Goal: Find specific page/section: Find specific page/section

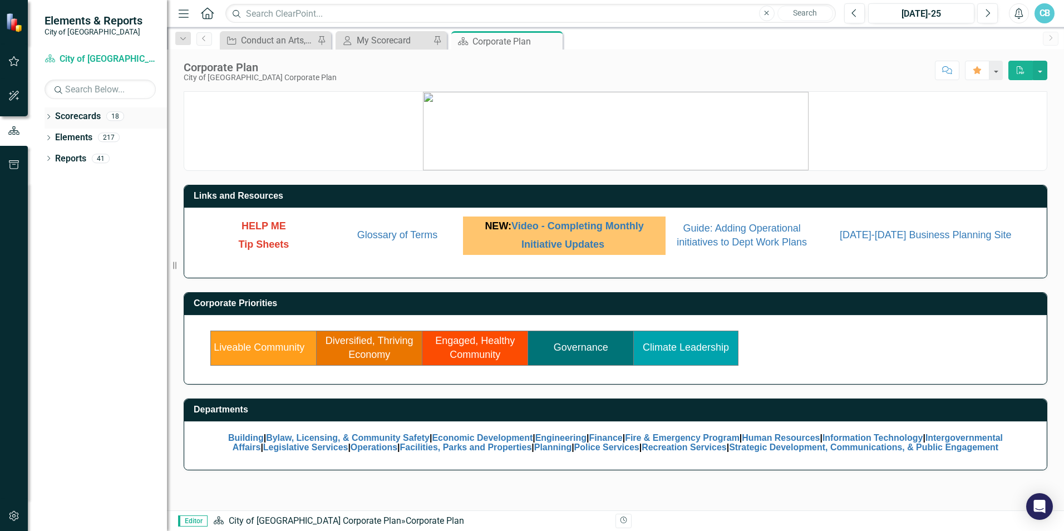
click at [50, 115] on icon "Dropdown" at bounding box center [49, 118] width 8 height 6
click at [51, 137] on icon "Dropdown" at bounding box center [54, 137] width 8 height 7
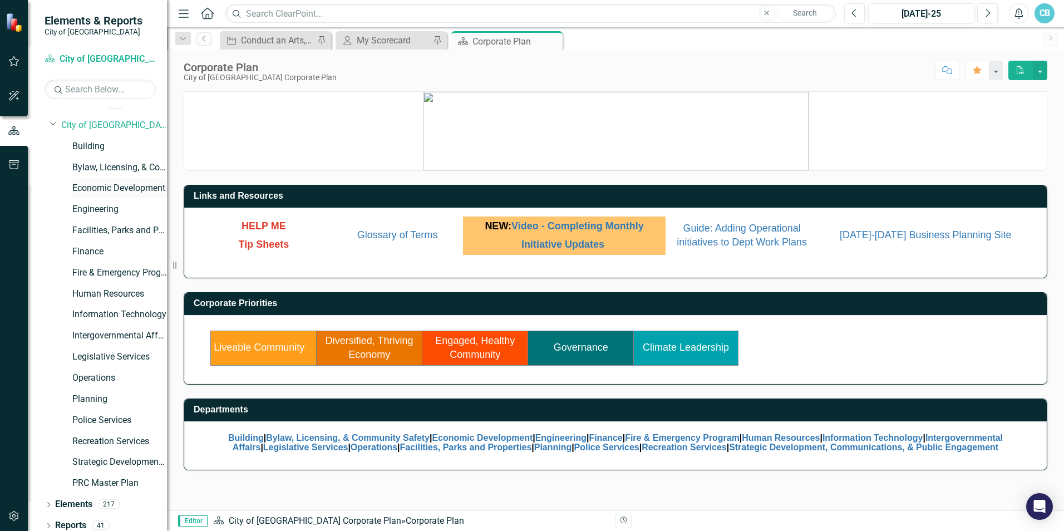
scroll to position [19, 0]
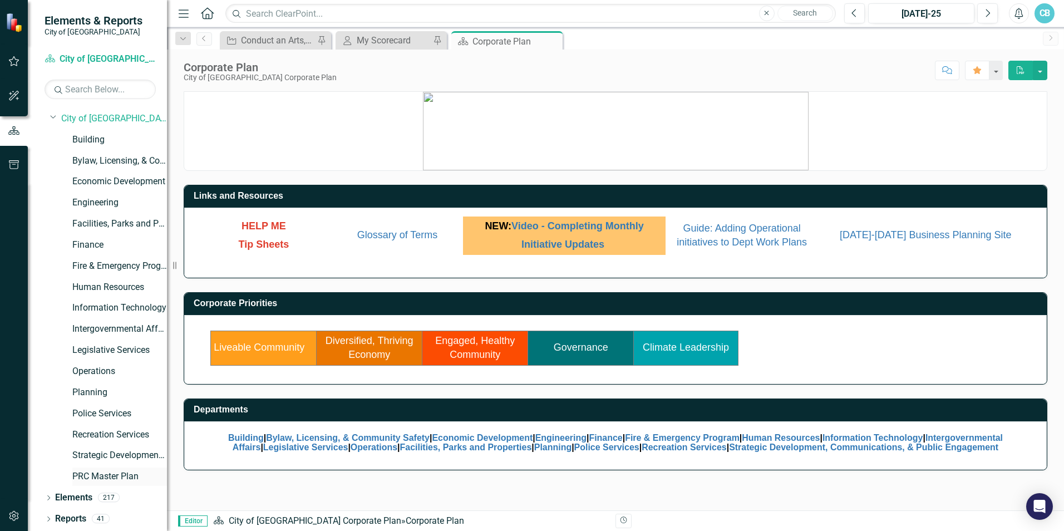
click at [136, 475] on link "PRC Master Plan" at bounding box center [119, 476] width 95 height 13
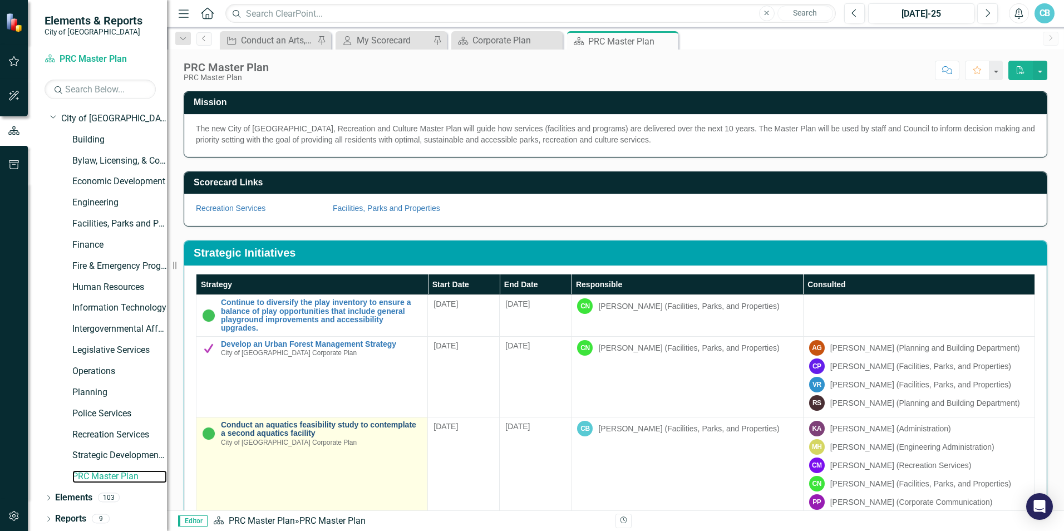
scroll to position [111, 0]
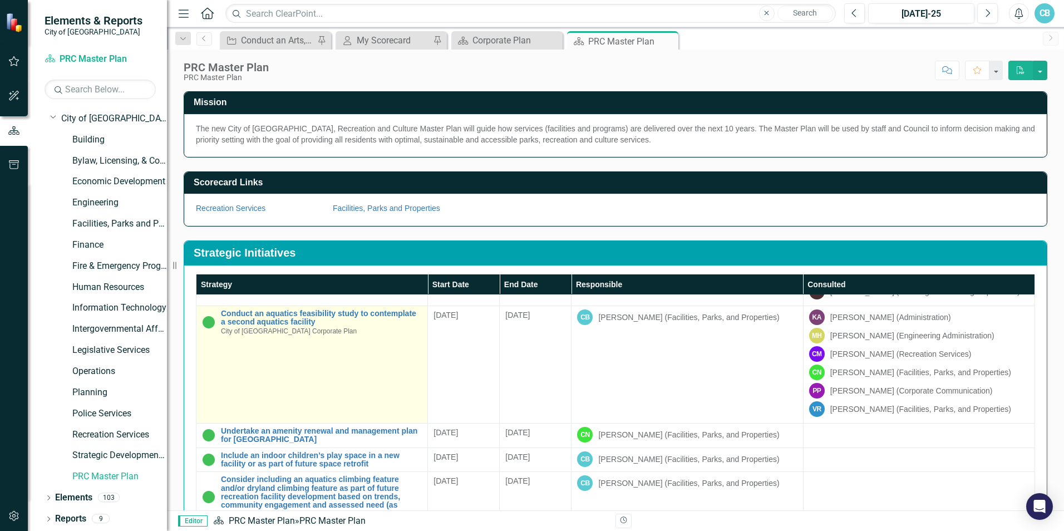
click at [299, 333] on div "Conduct an aquatics feasibility study to contemplate a second aquatics facility…" at bounding box center [321, 322] width 201 height 26
click at [307, 322] on link "Conduct an aquatics feasibility study to contemplate a second aquatics facility" at bounding box center [321, 317] width 201 height 17
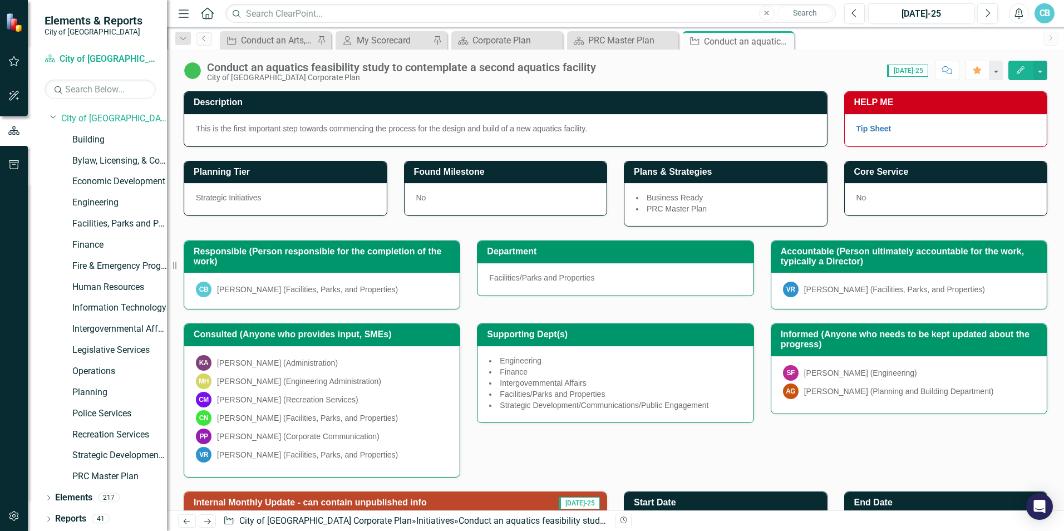
click at [1041, 13] on div "CB" at bounding box center [1045, 13] width 20 height 20
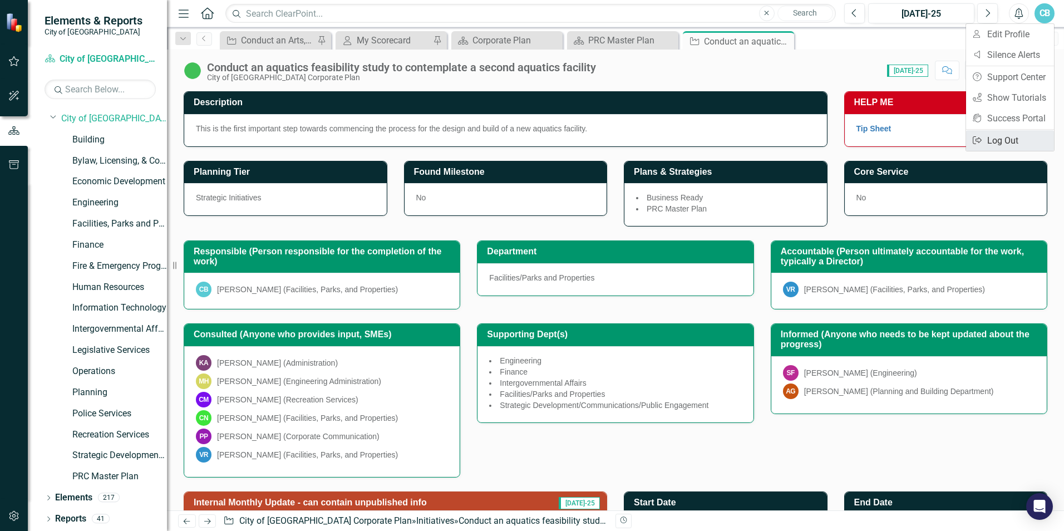
click at [991, 142] on link "Logout Log Out" at bounding box center [1010, 140] width 88 height 21
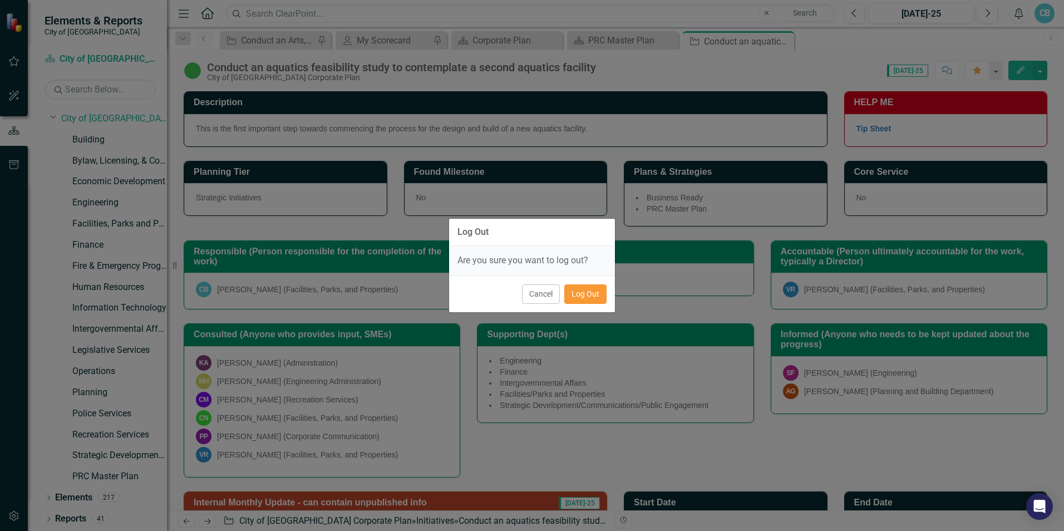
click at [574, 294] on button "Log Out" at bounding box center [585, 293] width 42 height 19
